Goal: Transaction & Acquisition: Book appointment/travel/reservation

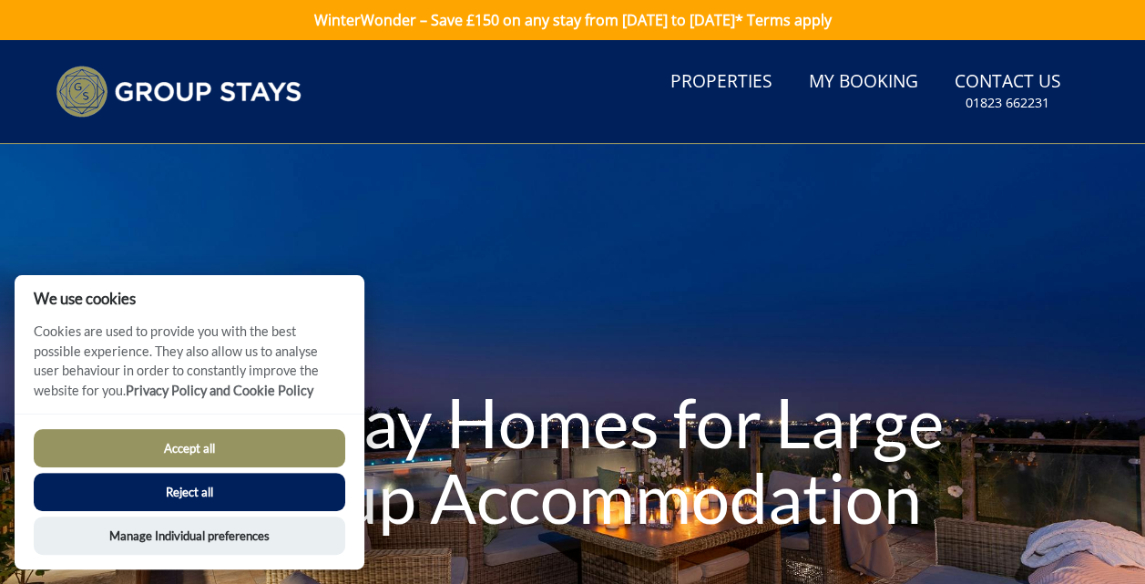
click at [270, 486] on button "Reject all" at bounding box center [189, 492] width 311 height 38
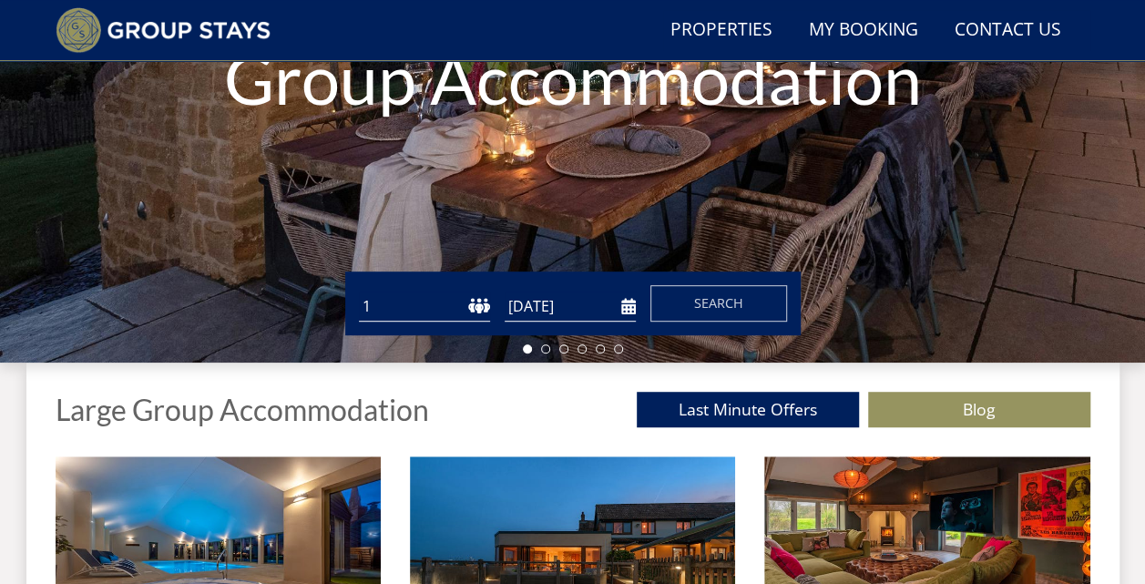
scroll to position [377, 0]
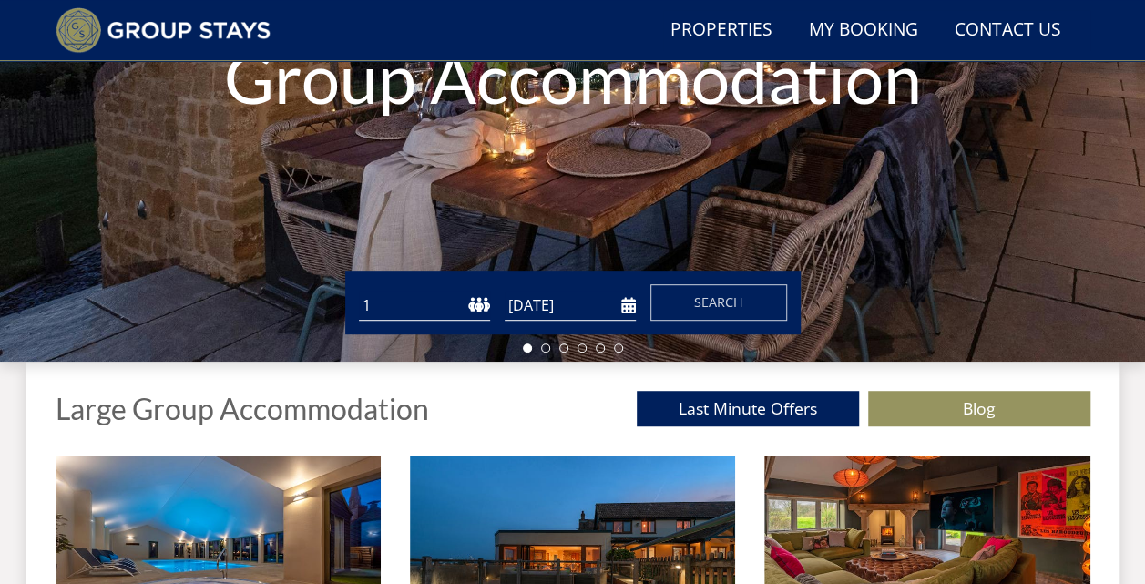
click at [413, 310] on select "1 2 3 4 5 6 7 8 9 10 11 12 13 14 15 16 17 18 19 20 21 22 23 24 25 26 27 28 29 3…" at bounding box center [424, 306] width 131 height 30
select select "20"
click at [359, 291] on select "1 2 3 4 5 6 7 8 9 10 11 12 13 14 15 16 17 18 19 20 21 22 23 24 25 26 27 28 29 3…" at bounding box center [424, 306] width 131 height 30
click at [546, 301] on input "05/09/2025" at bounding box center [570, 306] width 131 height 30
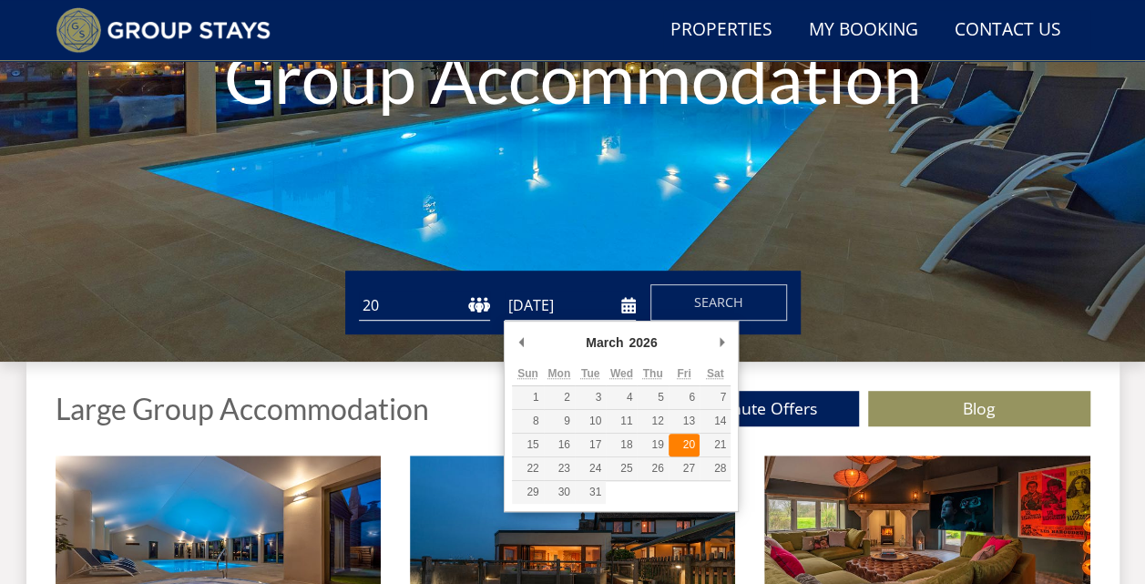
type input "[DATE]"
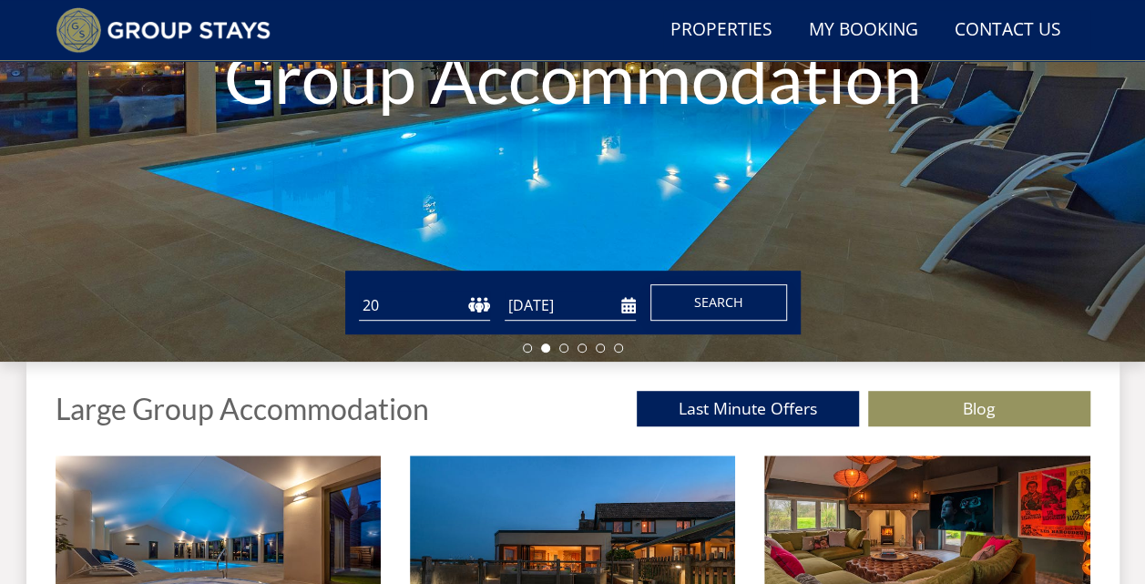
click at [692, 305] on button "Search" at bounding box center [718, 302] width 137 height 36
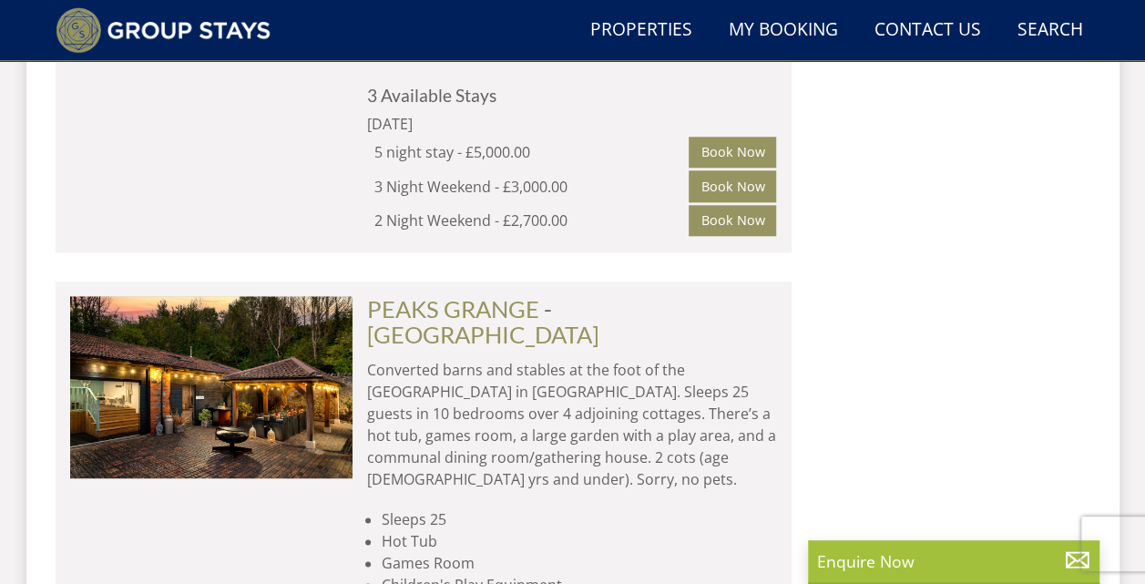
scroll to position [4346, 0]
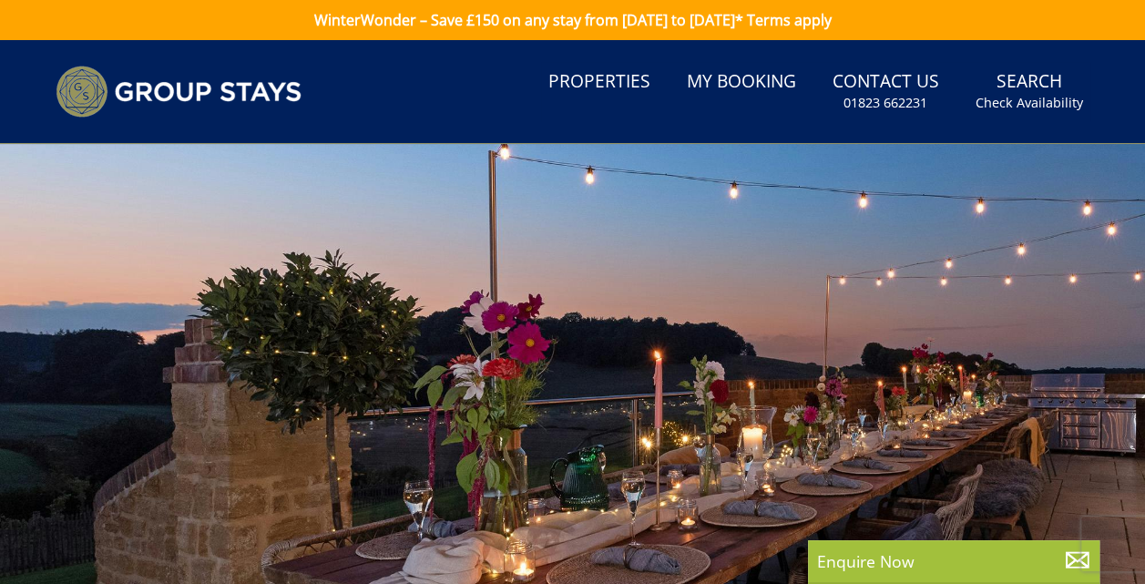
click at [523, 223] on div at bounding box center [572, 463] width 1145 height 638
